Goal: Information Seeking & Learning: Find specific fact

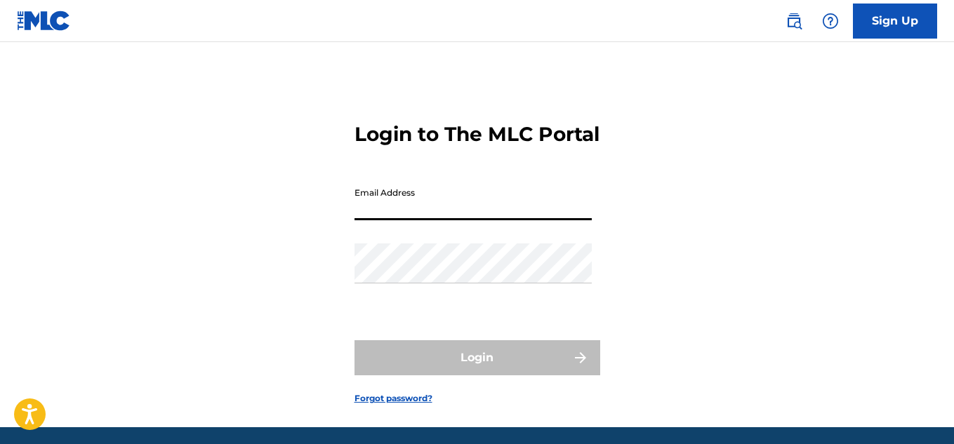
click at [380, 220] on input "Email Address" at bounding box center [472, 200] width 237 height 40
type input "[EMAIL_ADDRESS][DOMAIN_NAME]"
click at [55, 26] on img at bounding box center [44, 21] width 54 height 20
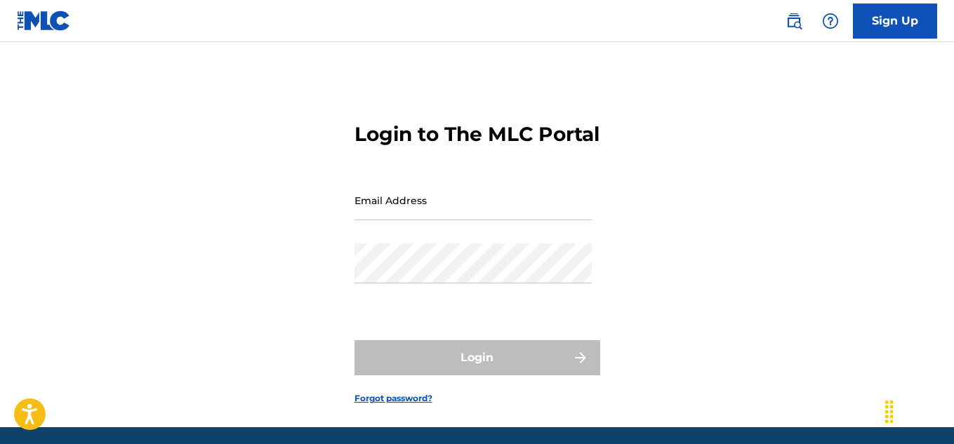
click at [51, 22] on img at bounding box center [44, 21] width 54 height 20
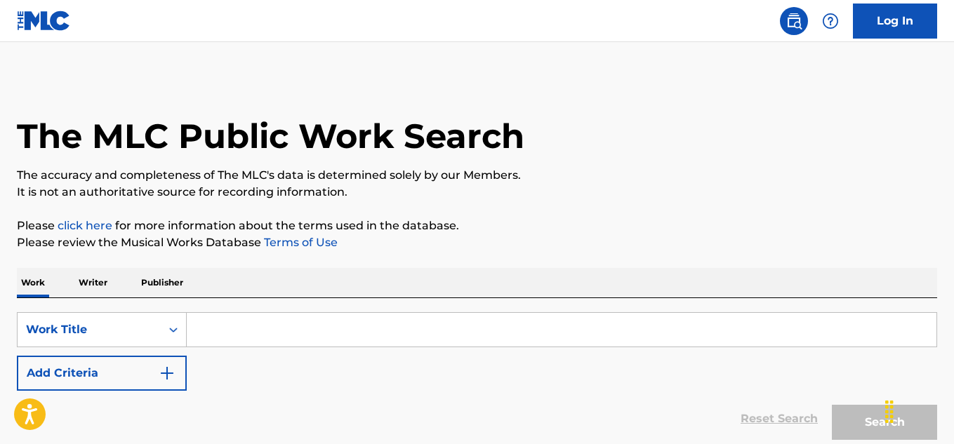
click at [267, 330] on input "Search Form" at bounding box center [561, 330] width 749 height 34
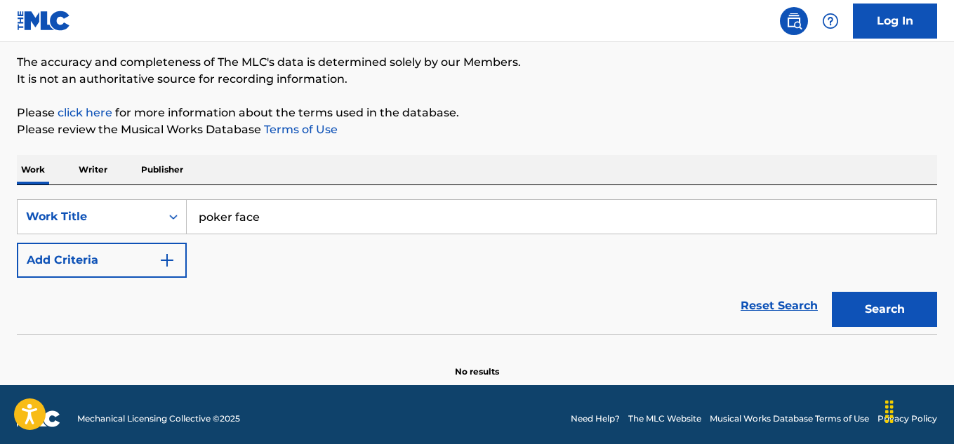
scroll to position [121, 0]
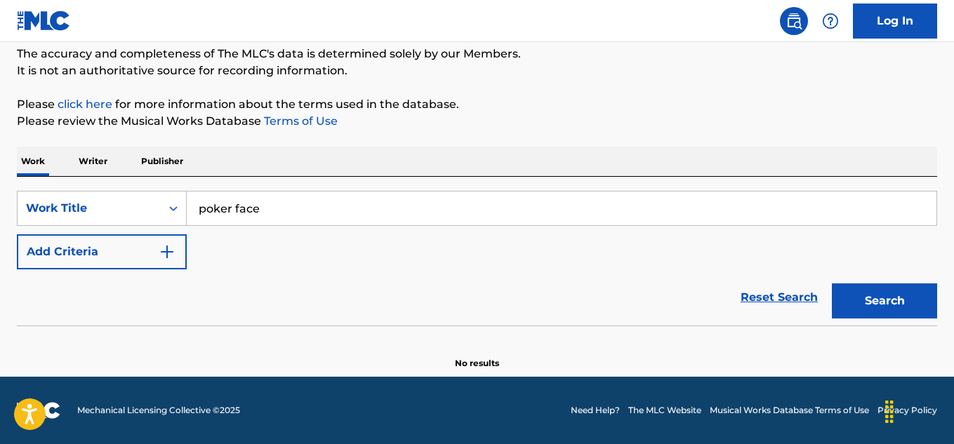
type input "poker face"
click at [879, 299] on button "Search" at bounding box center [883, 300] width 105 height 35
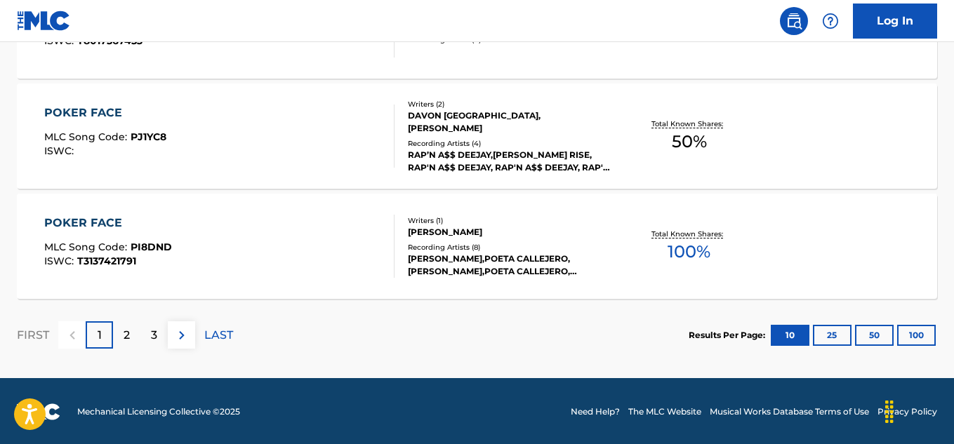
scroll to position [1274, 0]
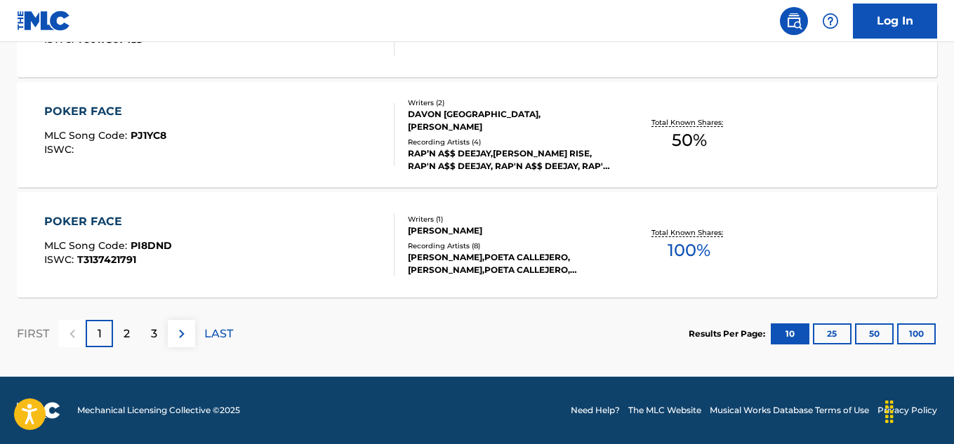
click at [134, 327] on div "2" at bounding box center [126, 333] width 27 height 27
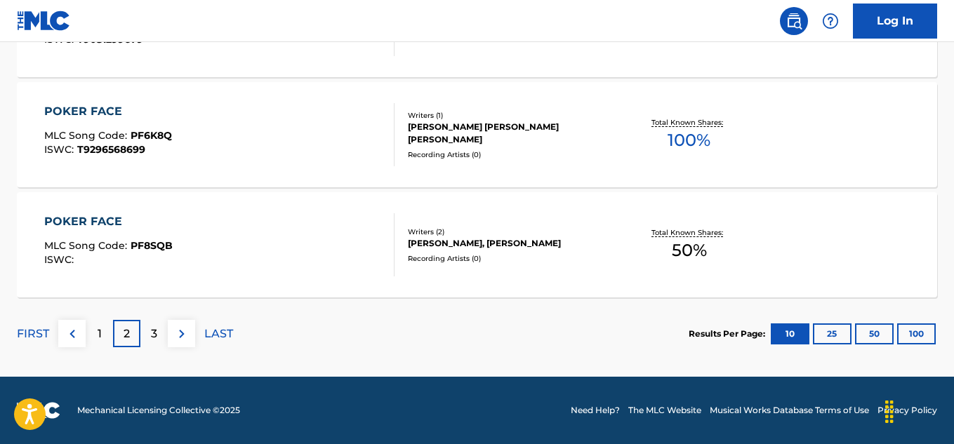
click at [163, 333] on div "3" at bounding box center [153, 333] width 27 height 27
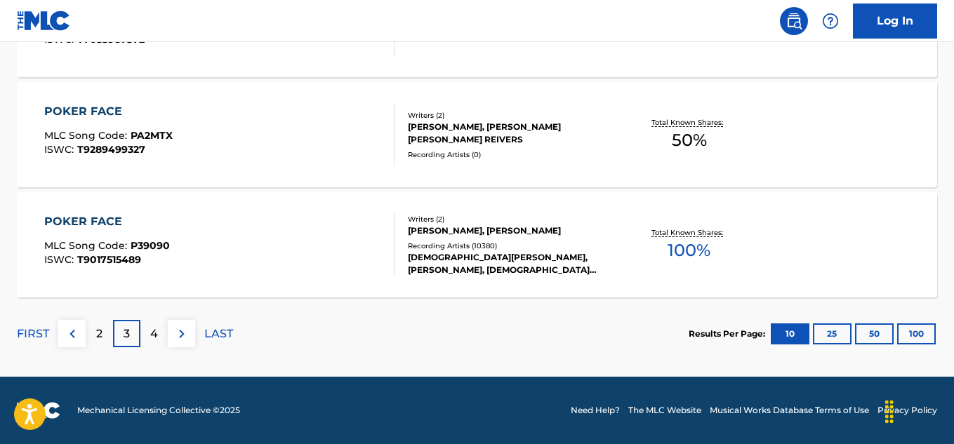
click at [95, 218] on div "POKER FACE" at bounding box center [107, 221] width 126 height 17
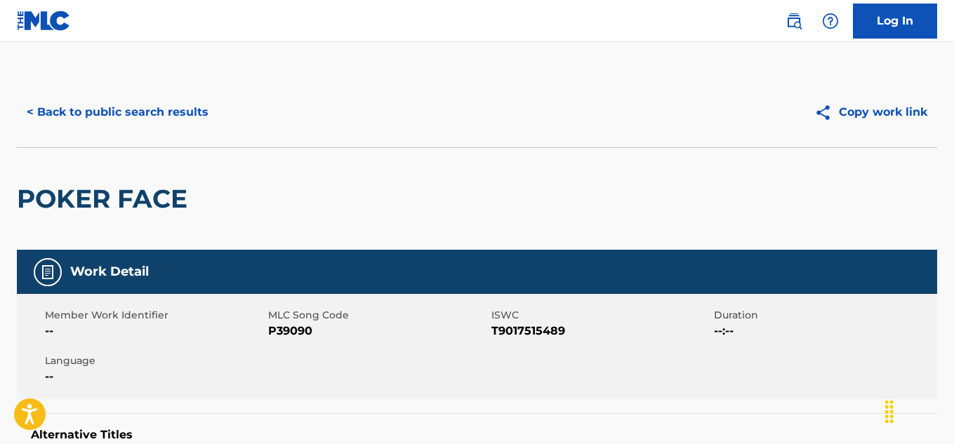
click at [128, 112] on button "< Back to public search results" at bounding box center [117, 112] width 201 height 35
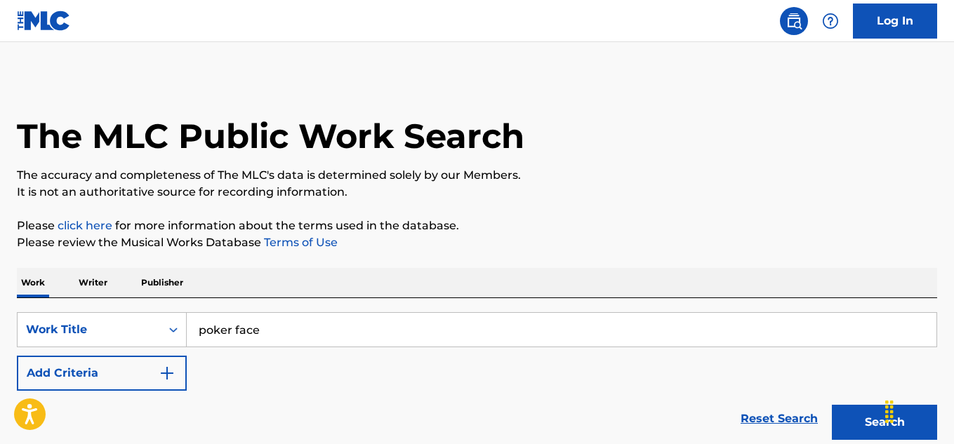
click at [262, 328] on input "poker face" at bounding box center [561, 330] width 749 height 34
click at [263, 328] on input "poker face" at bounding box center [561, 330] width 749 height 34
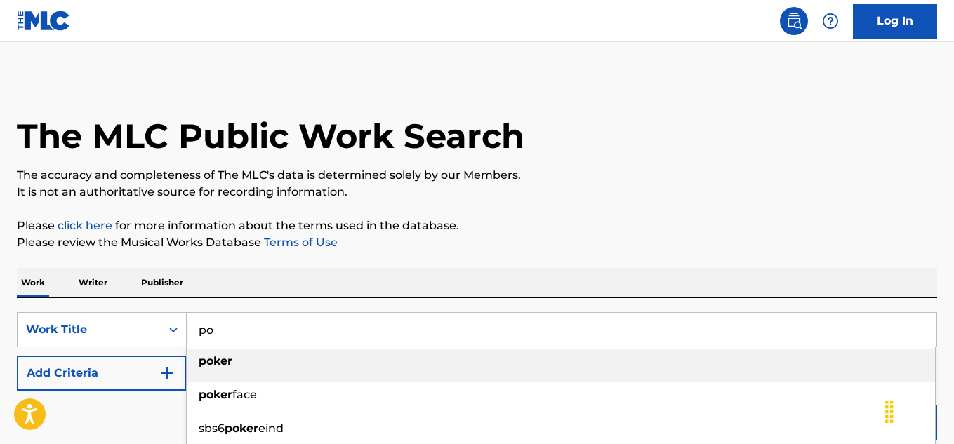
type input "p"
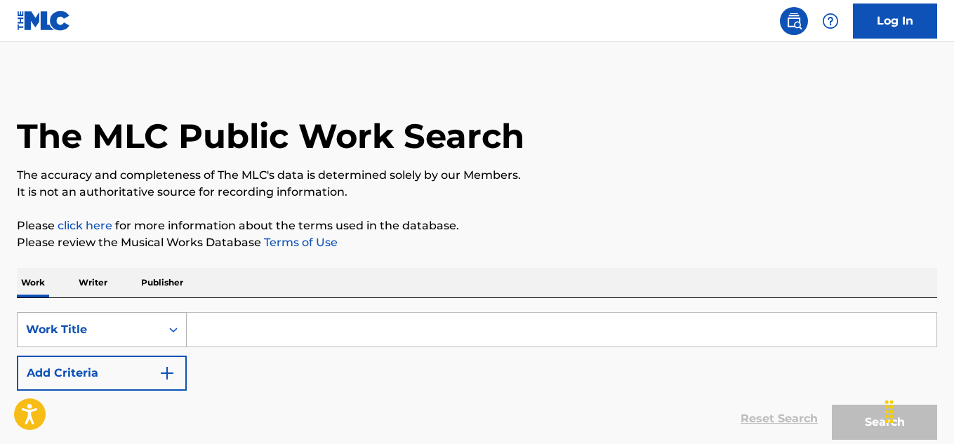
click at [150, 336] on div "Work Title" at bounding box center [89, 329] width 126 height 17
click at [152, 330] on div "Work Title" at bounding box center [89, 329] width 126 height 17
click at [100, 286] on p "Writer" at bounding box center [92, 282] width 37 height 29
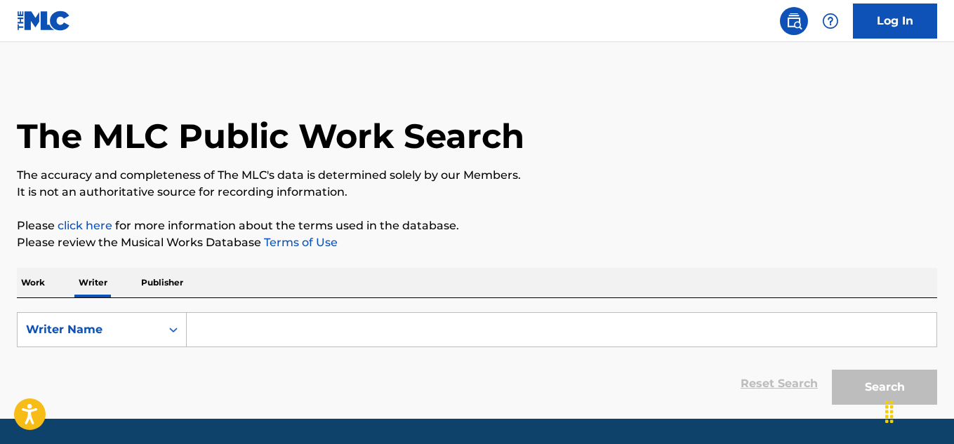
click at [269, 322] on input "Search Form" at bounding box center [561, 330] width 749 height 34
type input "k"
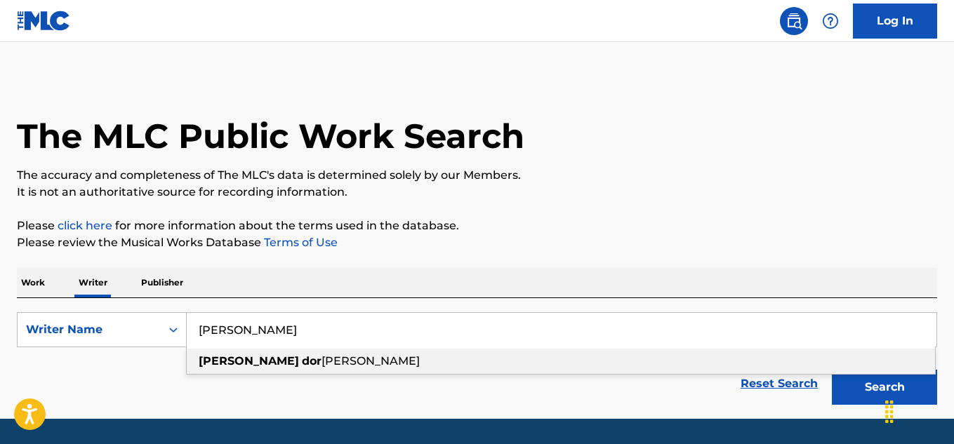
click at [269, 354] on div "tracy dor nell leonard" at bounding box center [561, 361] width 748 height 25
type input "tracy dornell leonard"
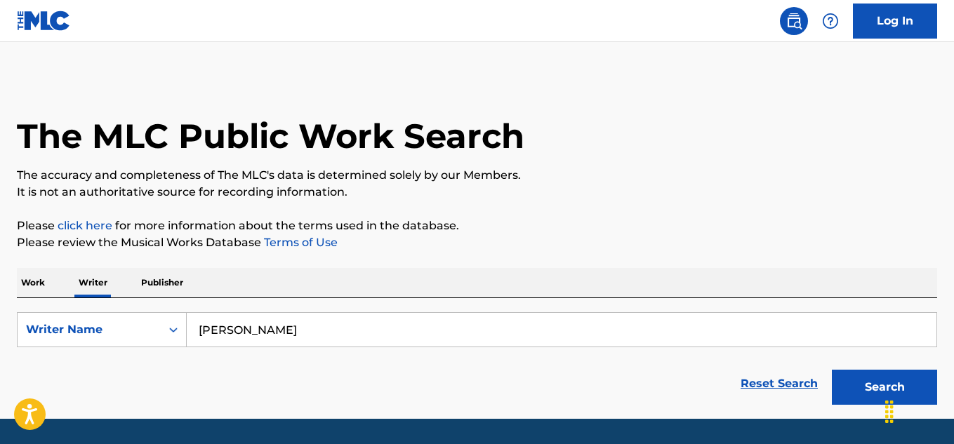
click at [848, 386] on button "Search" at bounding box center [883, 387] width 105 height 35
